Goal: Navigation & Orientation: Find specific page/section

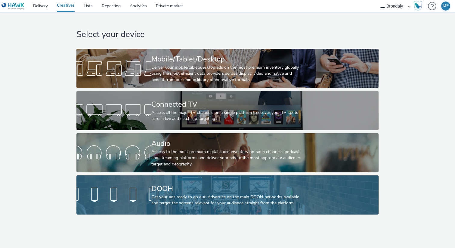
click at [164, 204] on div "Get your ads ready to go out! Advertise on the main DOOH networks available and…" at bounding box center [226, 200] width 150 height 12
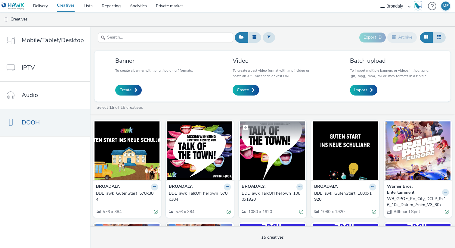
click at [274, 157] on img at bounding box center [272, 150] width 65 height 59
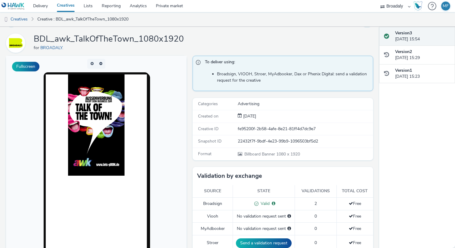
scroll to position [19, 0]
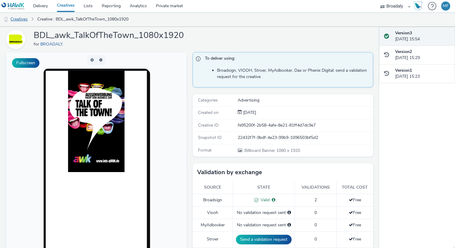
click at [15, 22] on link "Creatives" at bounding box center [15, 19] width 31 height 14
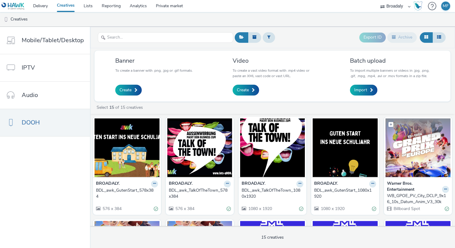
scroll to position [2, 0]
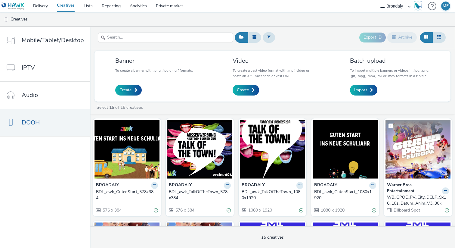
click at [411, 147] on img at bounding box center [418, 149] width 65 height 59
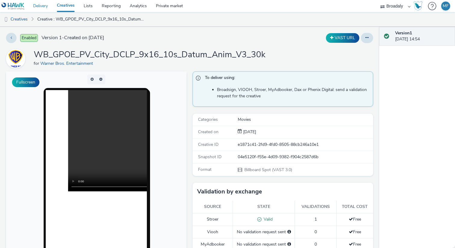
click at [39, 8] on link "Delivery" at bounding box center [41, 6] width 24 height 12
